Goal: Transaction & Acquisition: Book appointment/travel/reservation

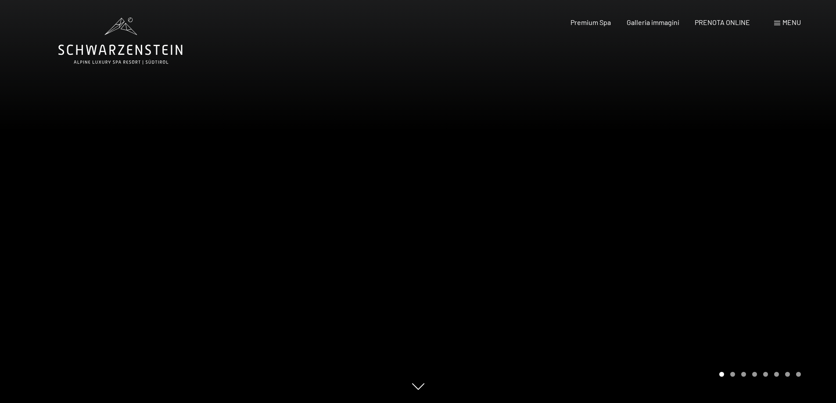
drag, startPoint x: 733, startPoint y: 6, endPoint x: 733, endPoint y: 13, distance: 7.5
click at [733, 12] on header "Prenotazione Richiesta Premium Spa Galleria immagini PRENOTA ONLINE Menu DE IT …" at bounding box center [418, 9] width 836 height 18
click at [732, 22] on span "PRENOTA ONLINE" at bounding box center [722, 21] width 55 height 8
click at [726, 18] on span "PRENOTA ONLINE" at bounding box center [722, 21] width 55 height 8
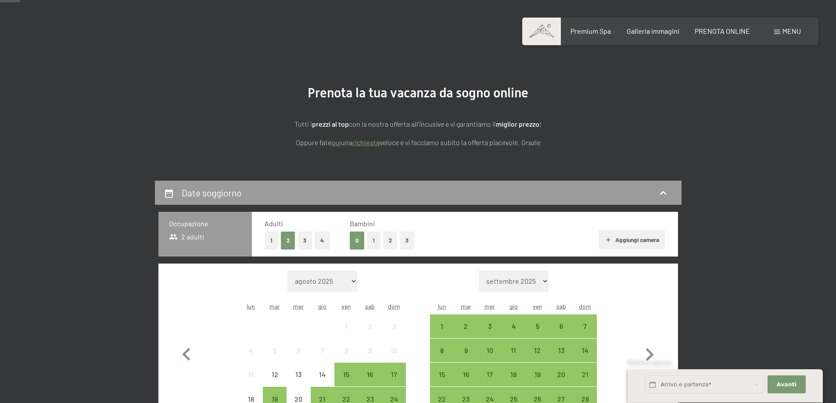
scroll to position [132, 0]
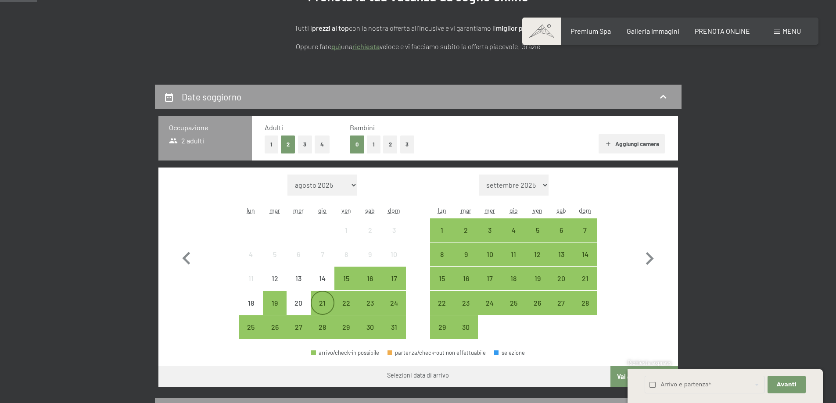
click at [323, 303] on div "21" at bounding box center [323, 311] width 22 height 22
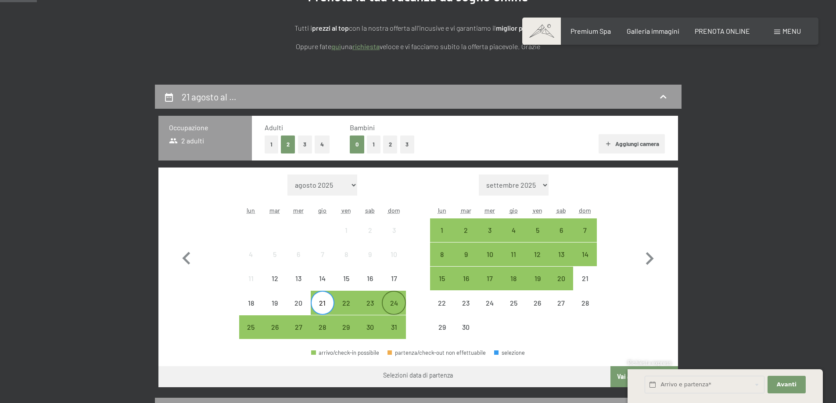
click at [393, 304] on div "24" at bounding box center [394, 311] width 22 height 22
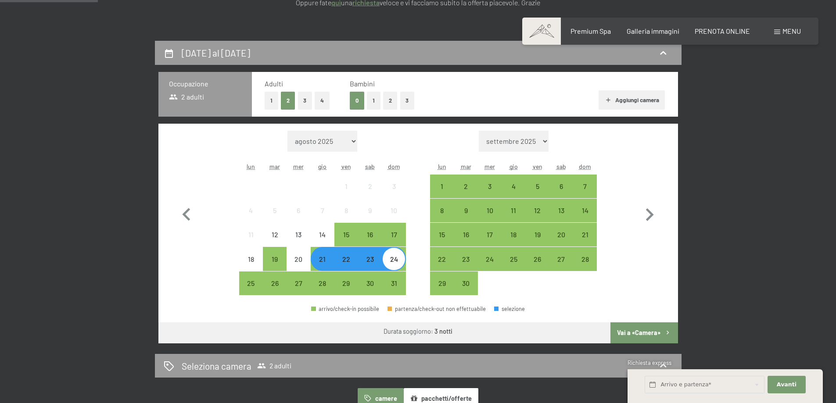
scroll to position [88, 0]
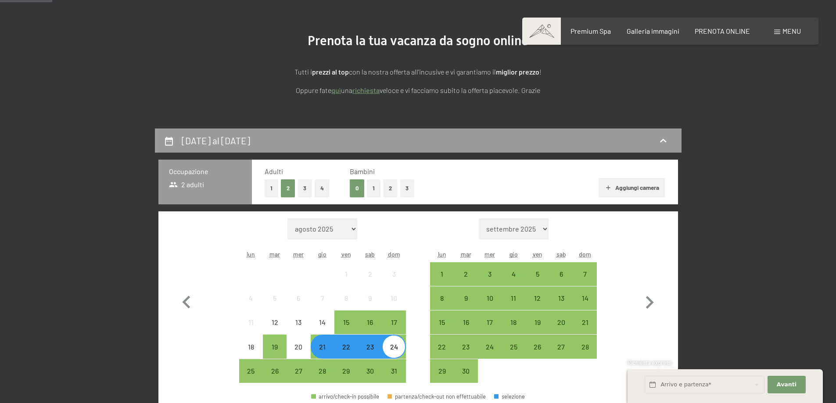
click at [324, 188] on button "4" at bounding box center [322, 189] width 15 height 18
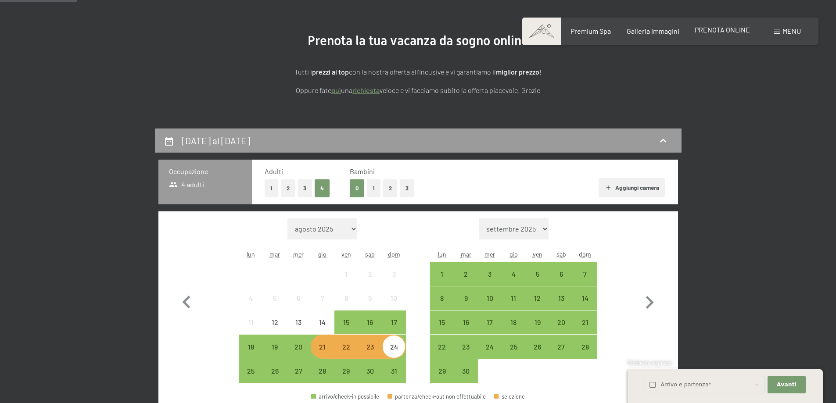
click at [719, 31] on span "PRENOTA ONLINE" at bounding box center [722, 29] width 55 height 8
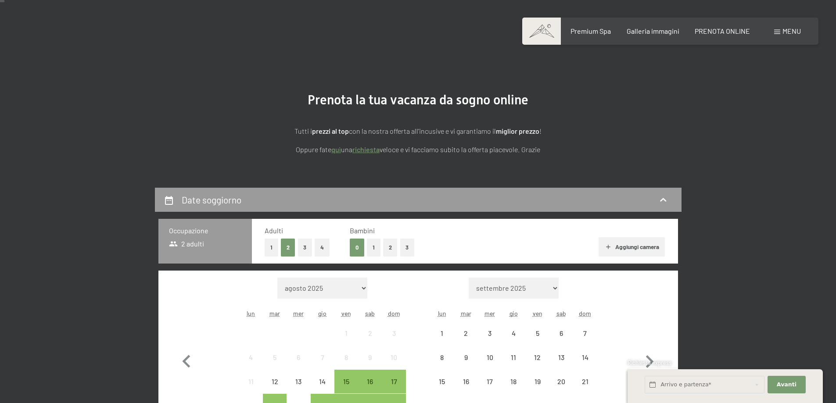
scroll to position [44, 0]
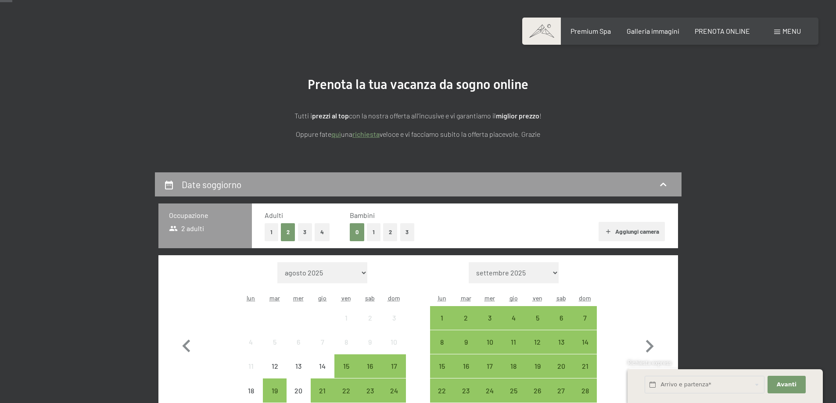
click at [321, 233] on button "4" at bounding box center [322, 232] width 15 height 18
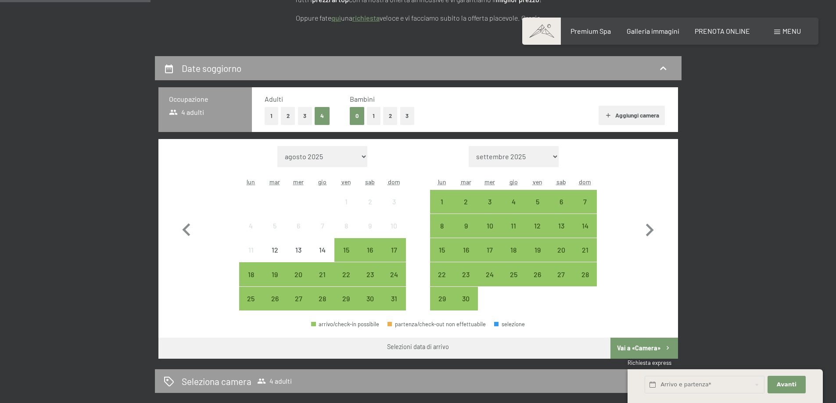
scroll to position [176, 0]
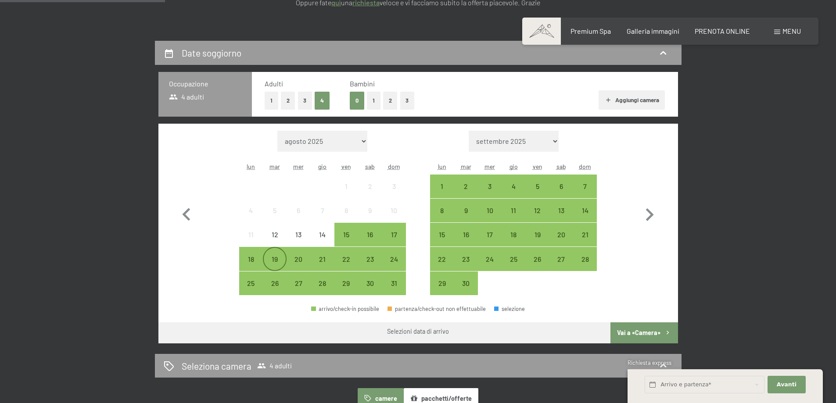
click at [273, 258] on div "19" at bounding box center [275, 267] width 22 height 22
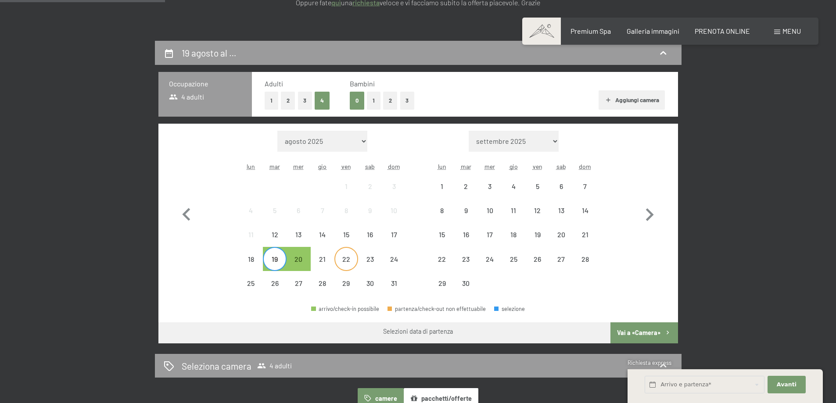
click at [348, 261] on div "22" at bounding box center [346, 267] width 22 height 22
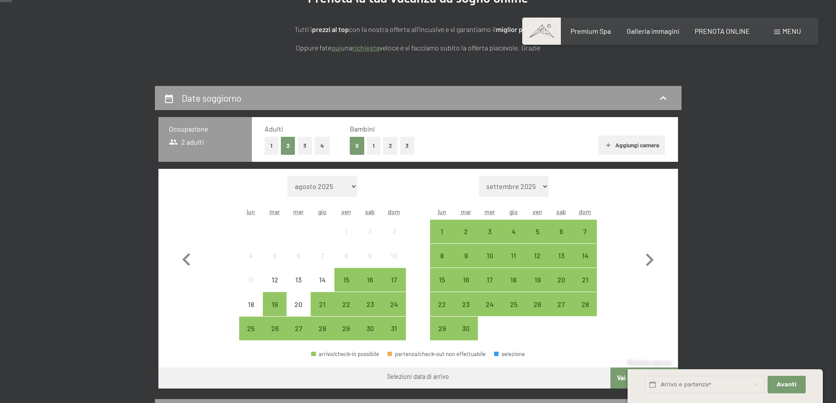
scroll to position [132, 0]
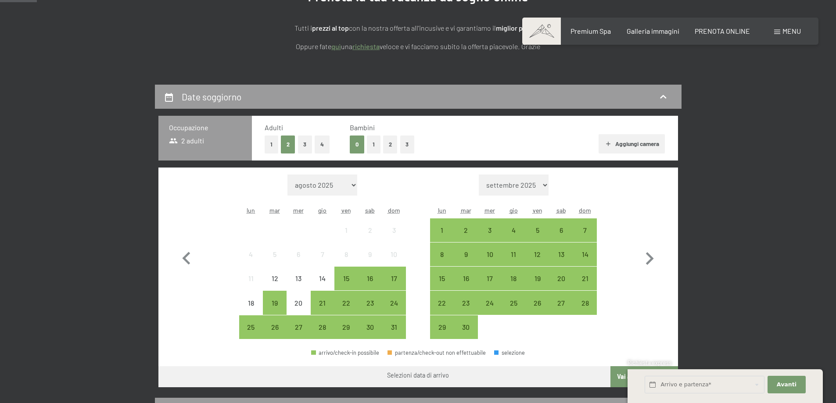
click at [607, 142] on icon "button" at bounding box center [608, 143] width 7 height 7
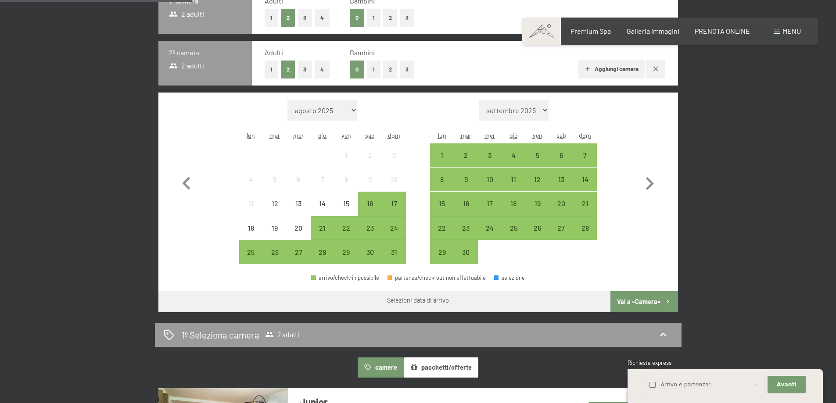
scroll to position [263, 0]
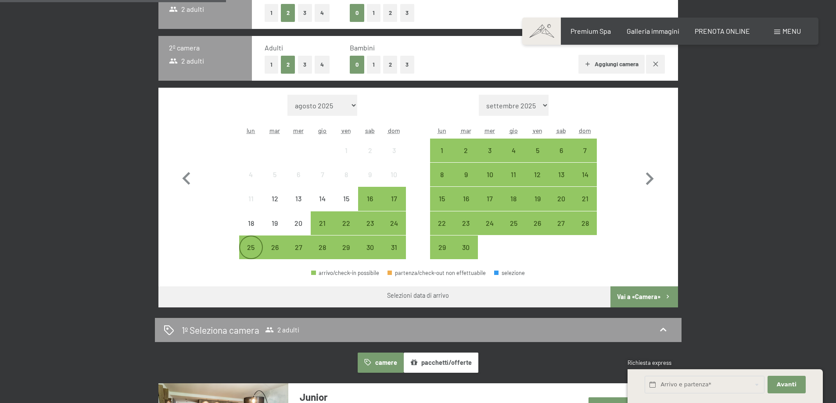
click at [246, 248] on div "25" at bounding box center [251, 255] width 22 height 22
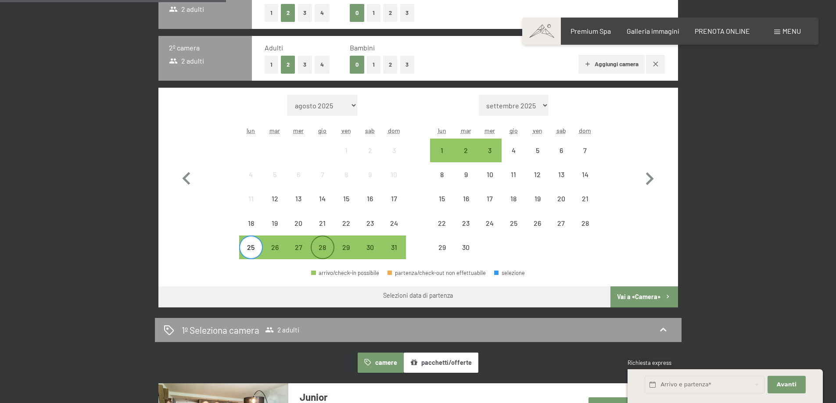
click at [322, 248] on div "28" at bounding box center [323, 255] width 22 height 22
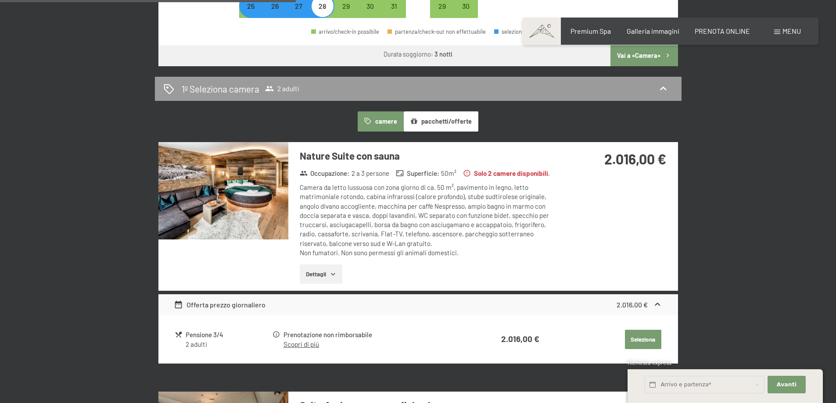
scroll to position [527, 0]
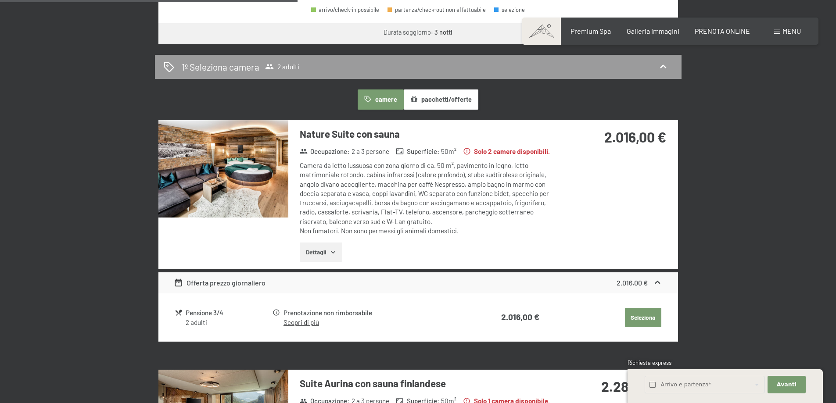
click at [335, 247] on button "Dettagli" at bounding box center [321, 252] width 43 height 19
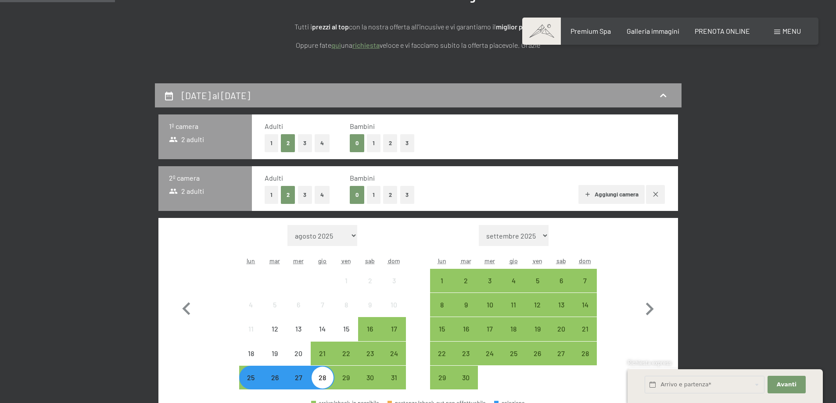
scroll to position [0, 0]
